Goal: Communication & Community: Participate in discussion

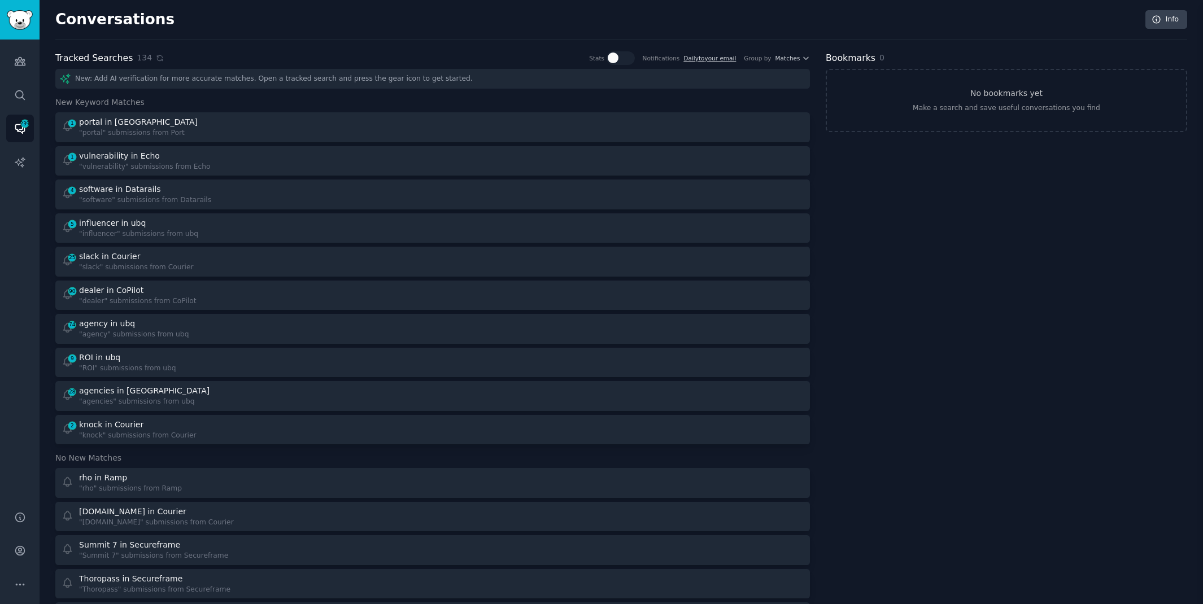
scroll to position [41, 0]
click at [156, 58] on icon at bounding box center [160, 58] width 8 height 8
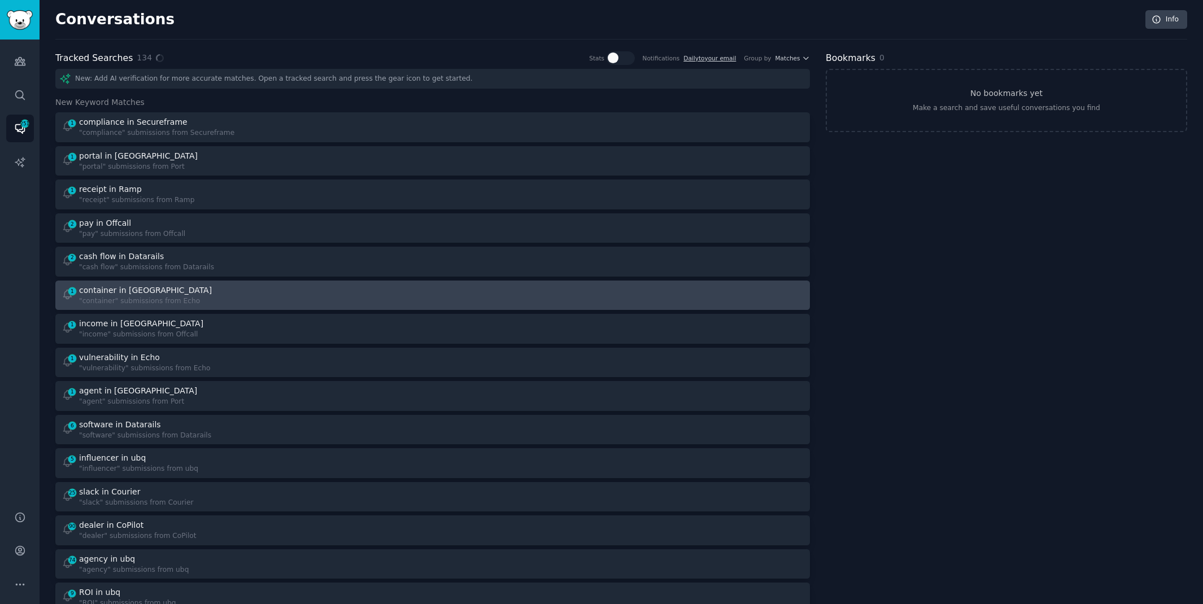
click at [185, 298] on div ""container" submissions from Echo" at bounding box center [146, 302] width 135 height 10
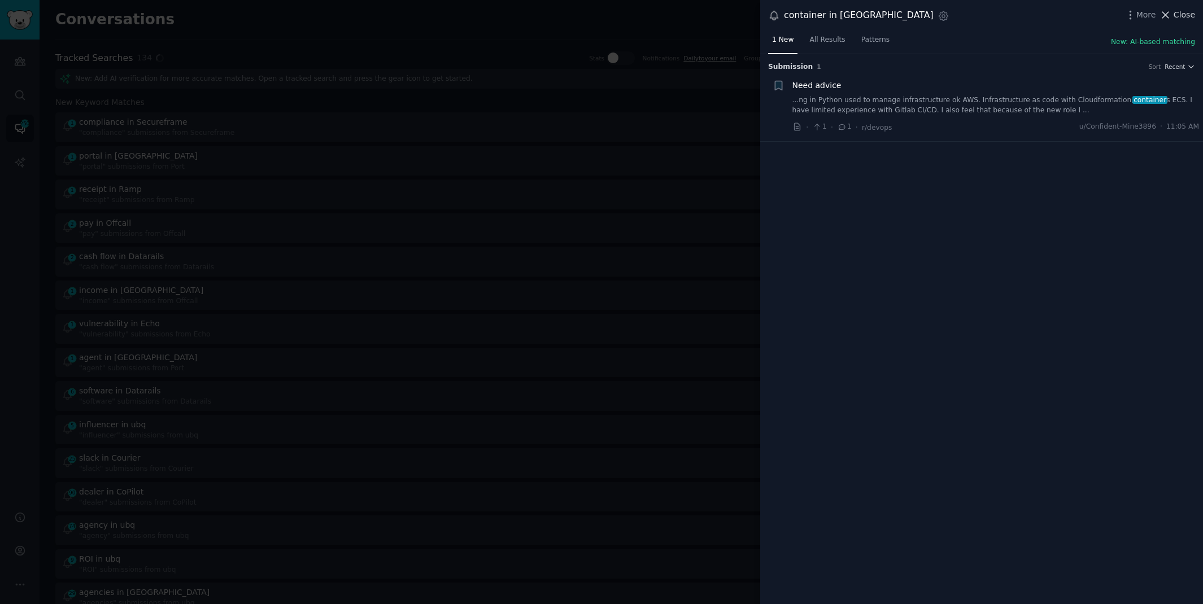
click at [1185, 16] on span "Close" at bounding box center [1184, 15] width 21 height 12
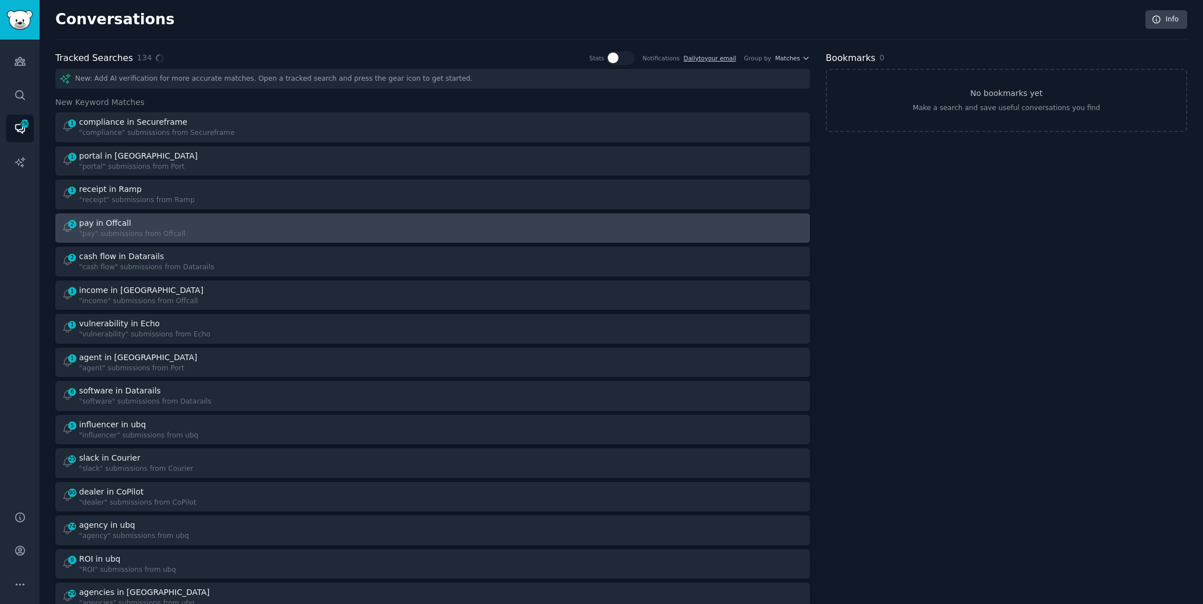
click at [186, 239] on link "2 pay in Offcall "pay" submissions from Offcall" at bounding box center [432, 228] width 755 height 30
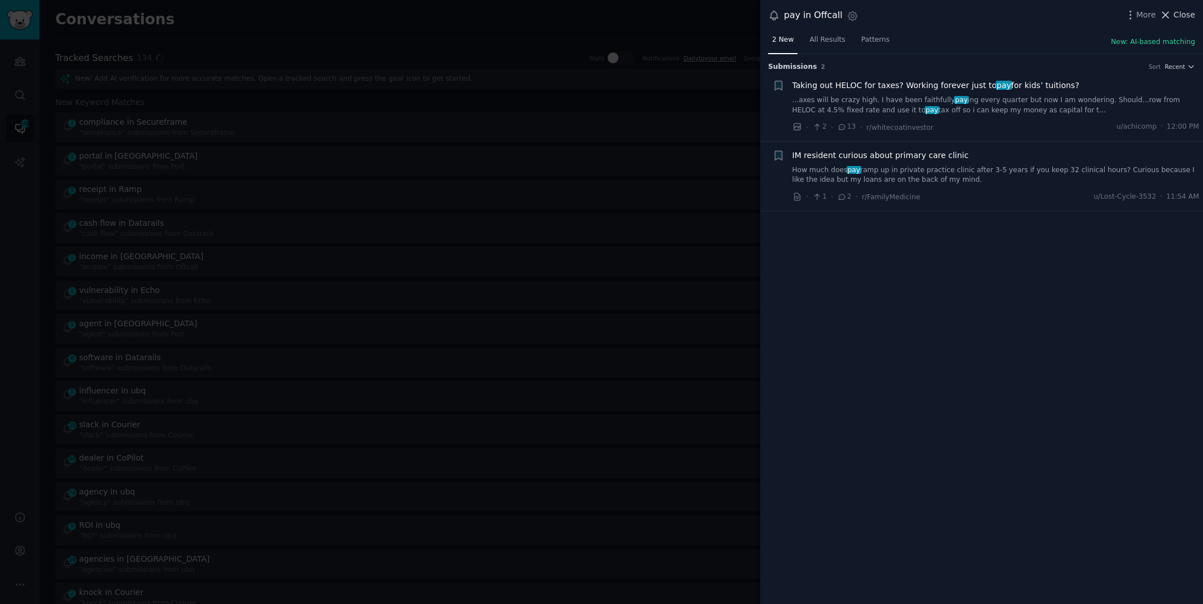
click at [1182, 16] on span "Close" at bounding box center [1184, 15] width 21 height 12
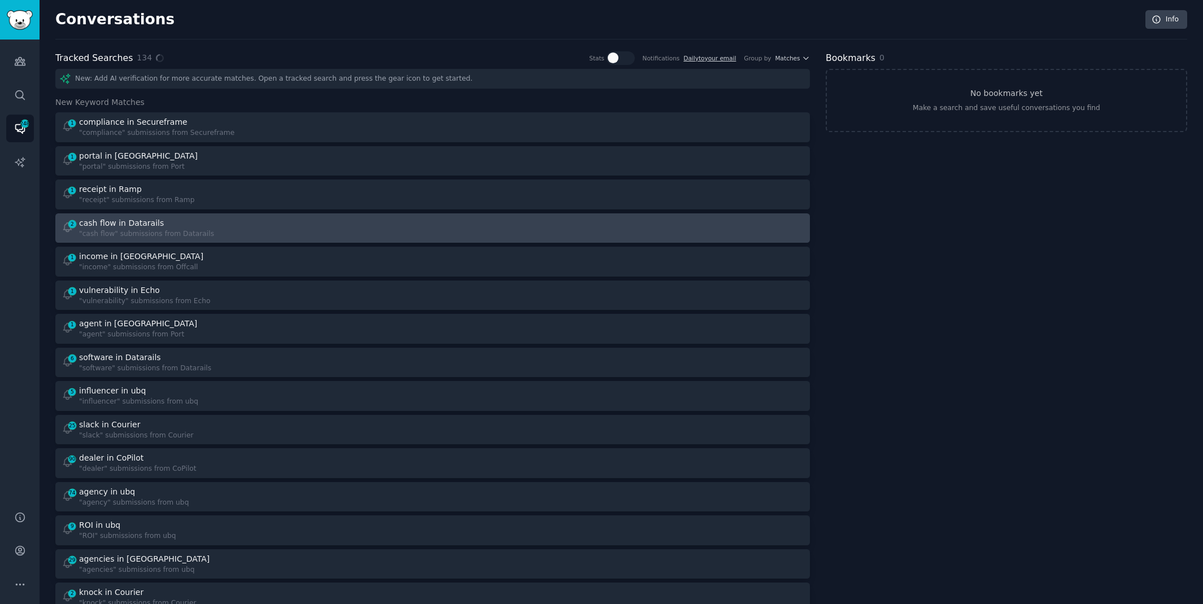
click at [160, 238] on link "2 cash flow in Datarails "cash flow" submissions from Datarails" at bounding box center [432, 228] width 755 height 30
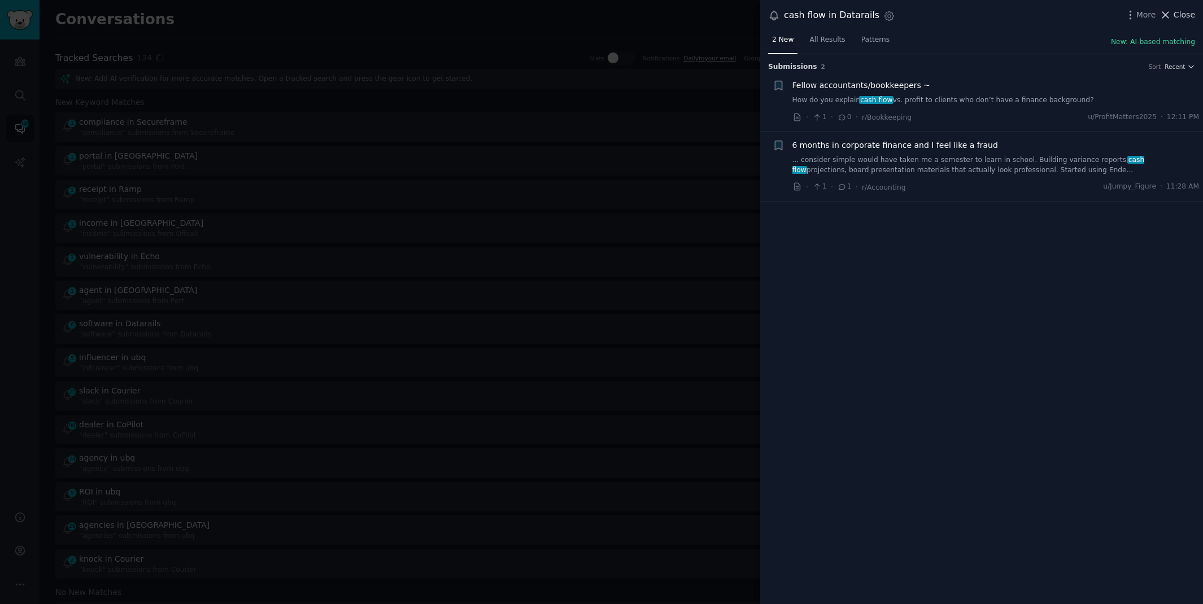
click at [1180, 13] on span "Close" at bounding box center [1184, 15] width 21 height 12
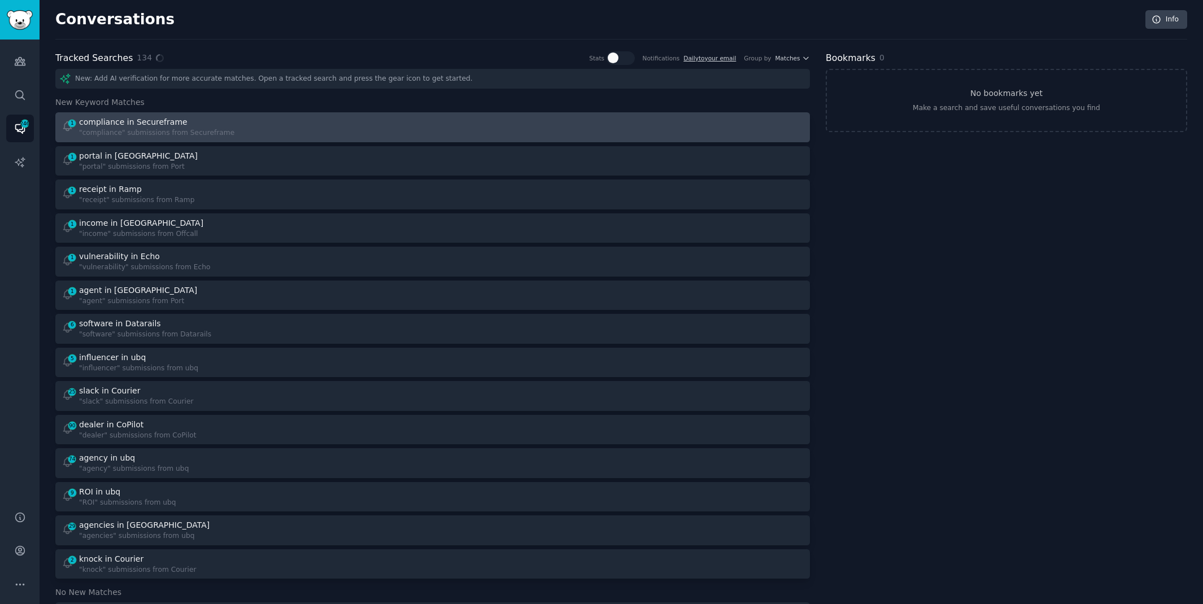
click at [140, 112] on link "1 compliance in Secureframe "compliance" submissions from Secureframe" at bounding box center [432, 127] width 755 height 30
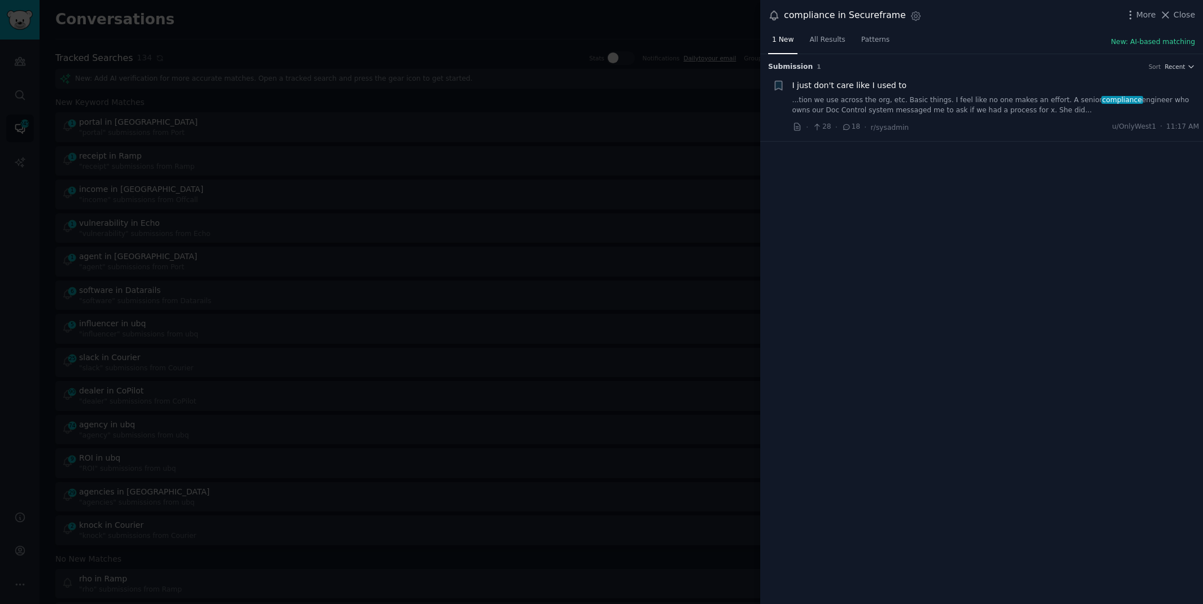
click at [288, 45] on div at bounding box center [601, 302] width 1203 height 604
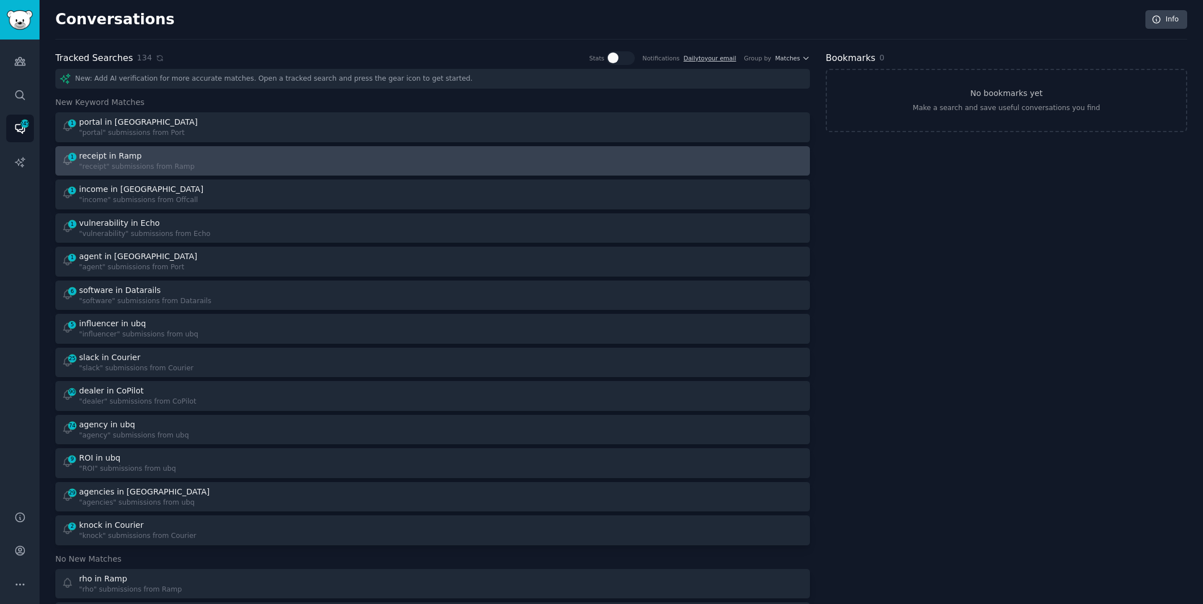
click at [155, 163] on div ""receipt" submissions from Ramp" at bounding box center [137, 167] width 116 height 10
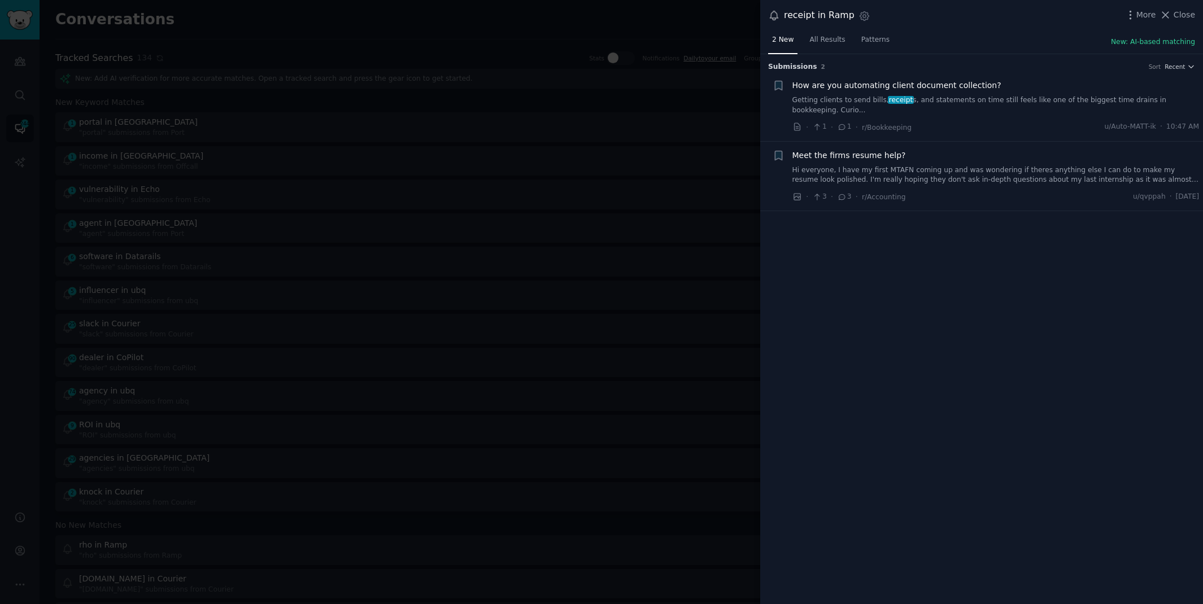
click at [963, 99] on link "Getting clients to send bills, receipt s, and statements on time still feels li…" at bounding box center [995, 105] width 407 height 20
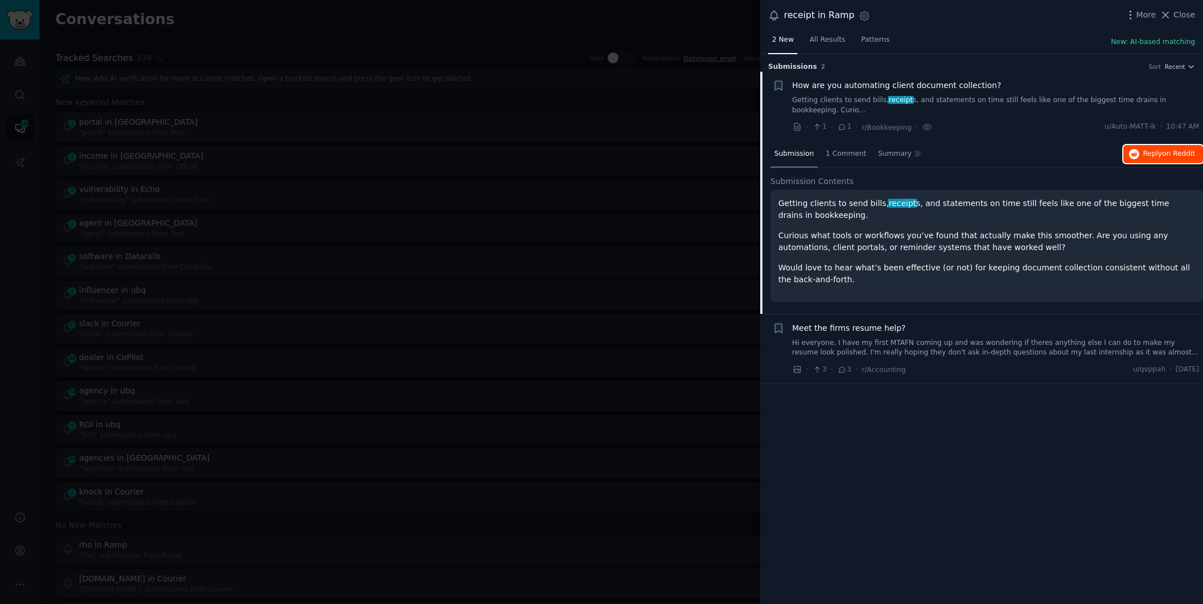
click at [1126, 150] on button "Reply on Reddit" at bounding box center [1163, 154] width 80 height 18
click at [364, 8] on div at bounding box center [601, 302] width 1203 height 604
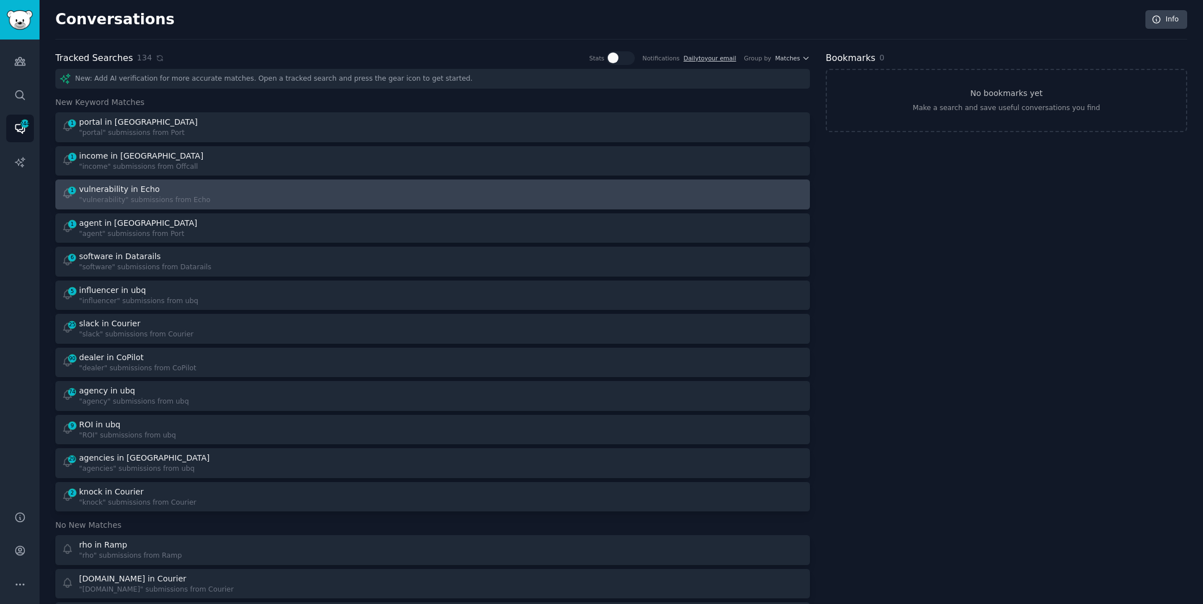
click at [140, 191] on div "vulnerability in Echo" at bounding box center [119, 190] width 81 height 12
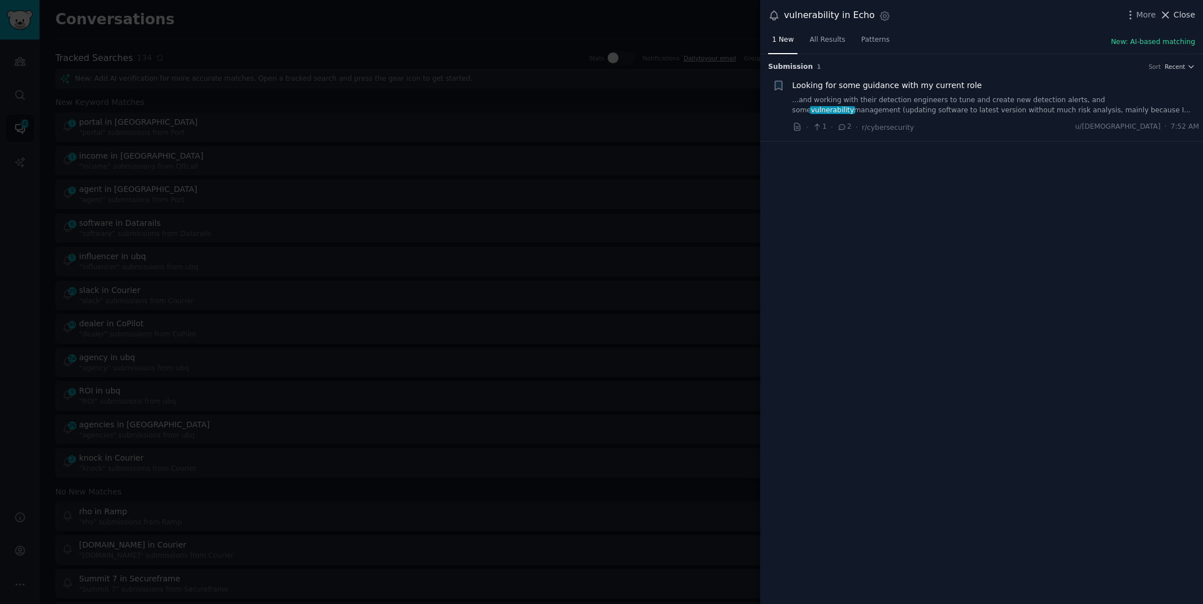
click at [1175, 11] on span "Close" at bounding box center [1184, 15] width 21 height 12
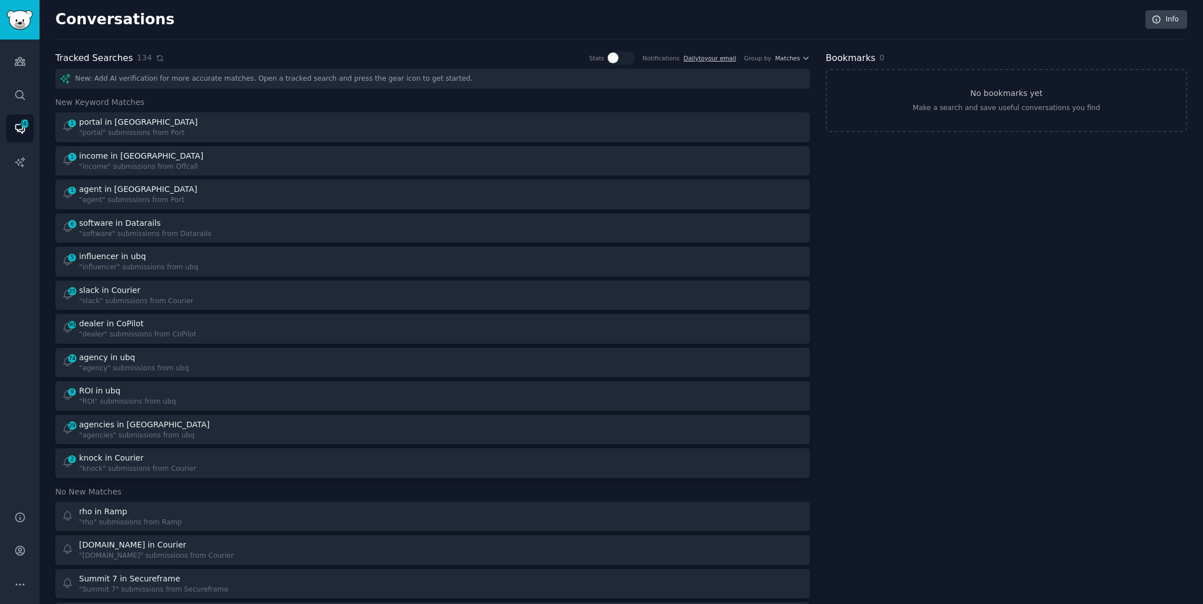
click at [156, 55] on icon at bounding box center [160, 58] width 8 height 8
